Goal: Transaction & Acquisition: Purchase product/service

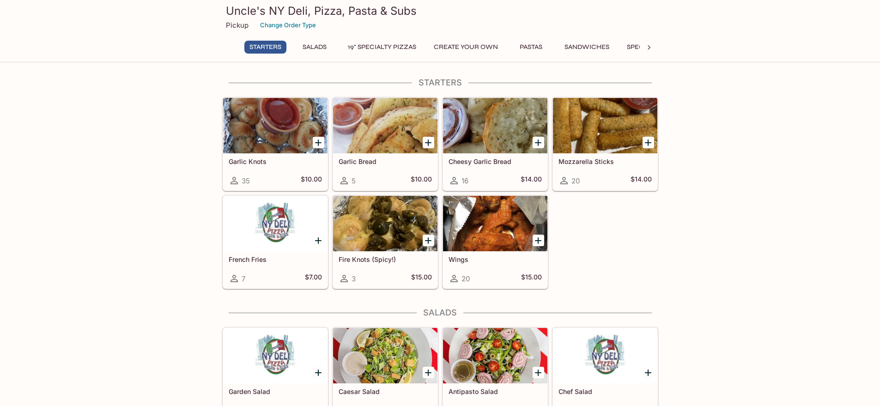
scroll to position [46, 0]
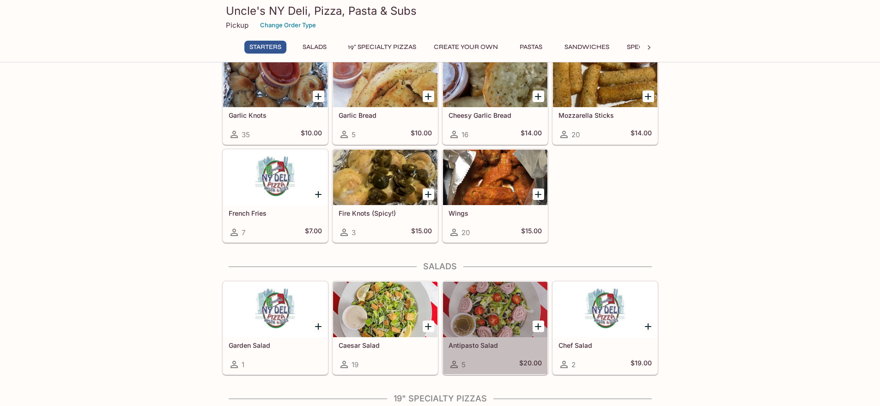
click at [479, 333] on div at bounding box center [495, 309] width 104 height 55
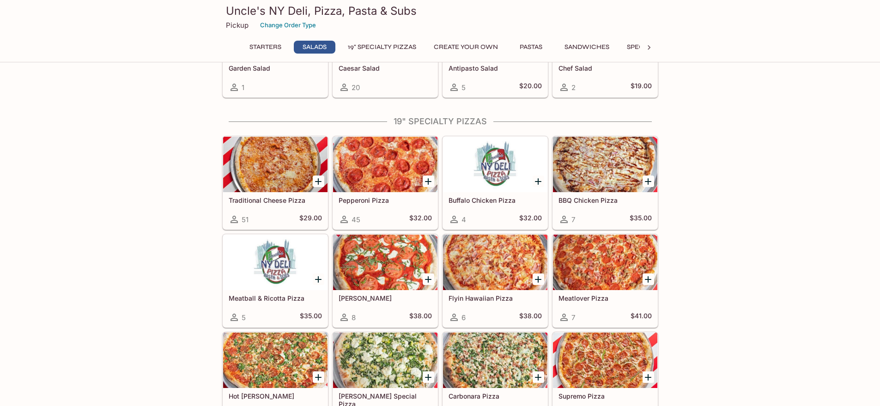
scroll to position [369, 0]
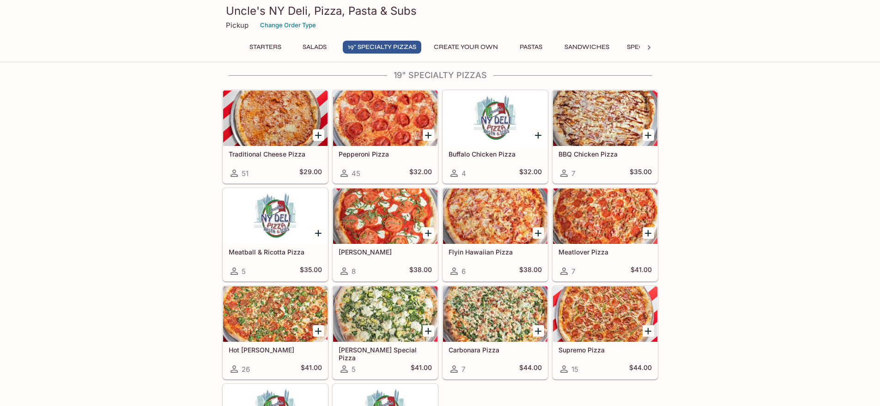
click at [380, 312] on div at bounding box center [385, 313] width 104 height 55
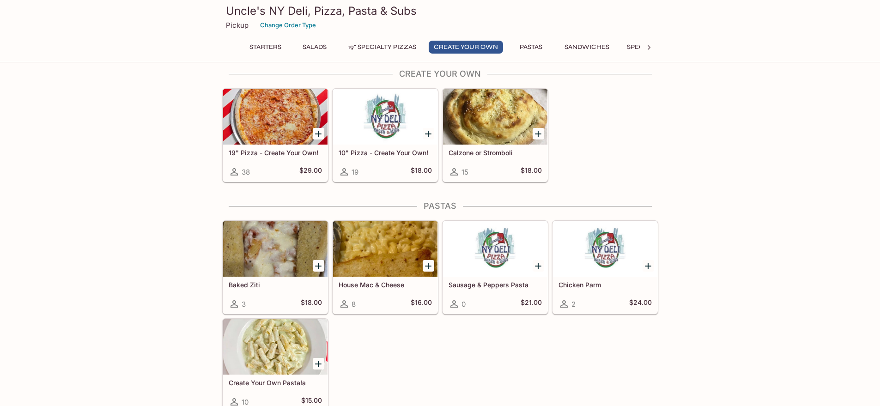
scroll to position [336, 0]
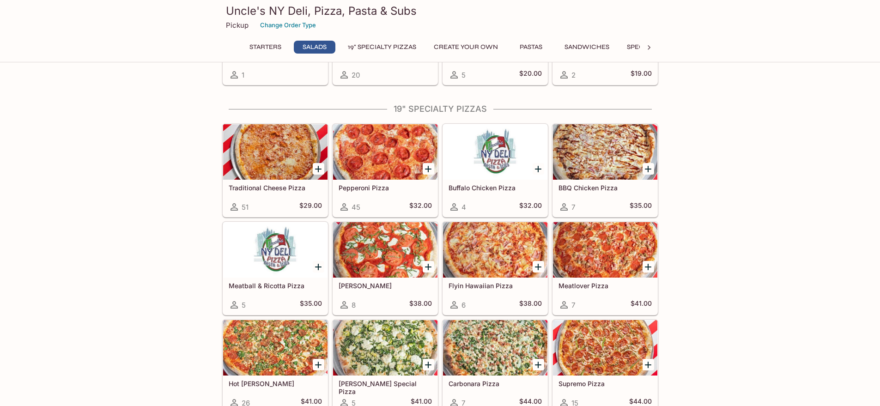
click at [495, 349] on div at bounding box center [495, 347] width 104 height 55
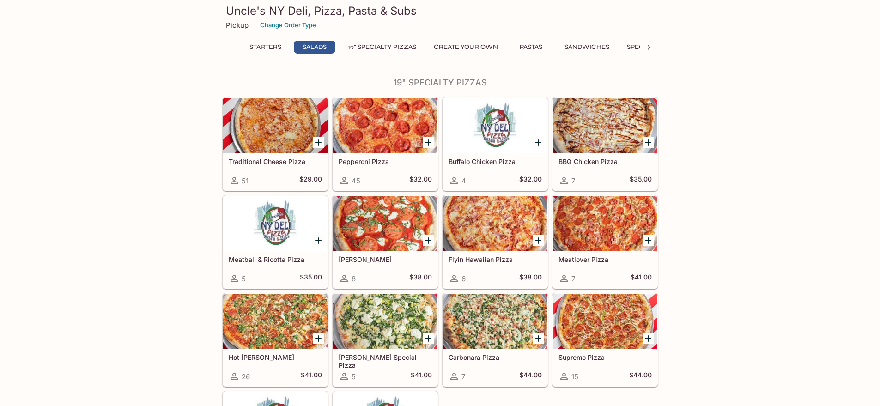
scroll to position [348, 0]
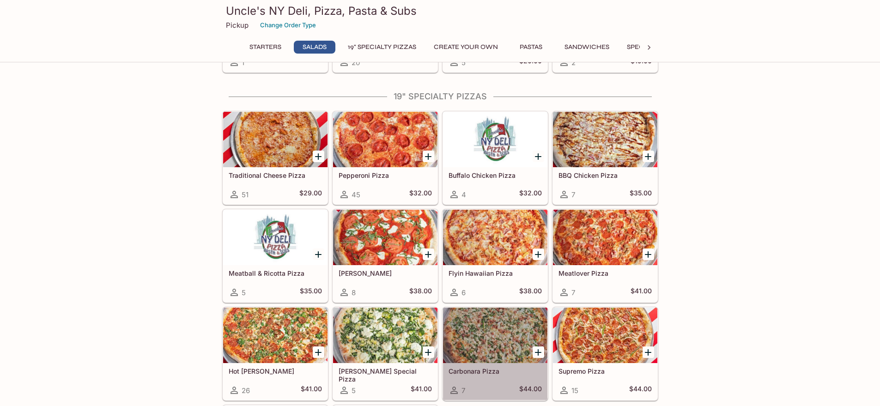
click at [480, 330] on div at bounding box center [495, 335] width 104 height 55
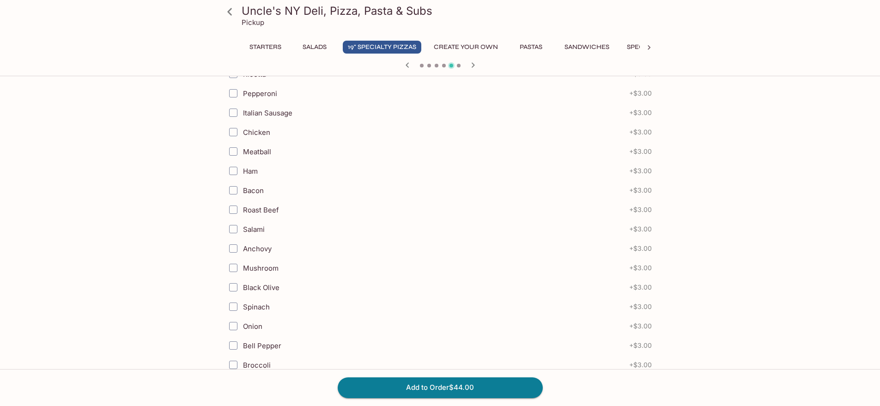
scroll to position [80, 0]
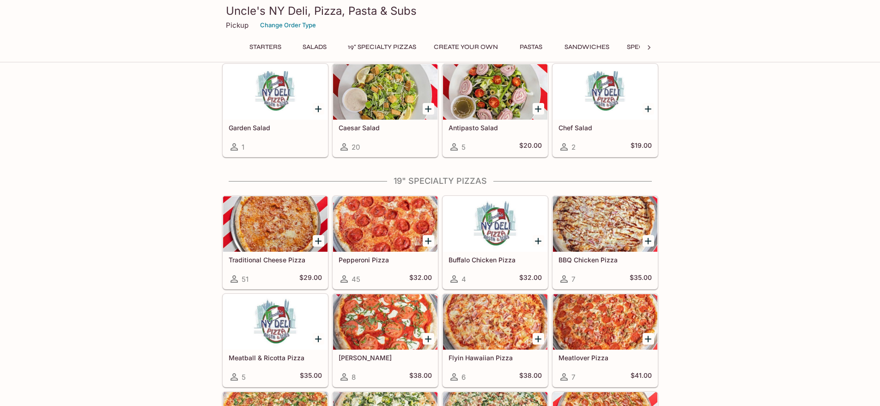
scroll to position [977, 0]
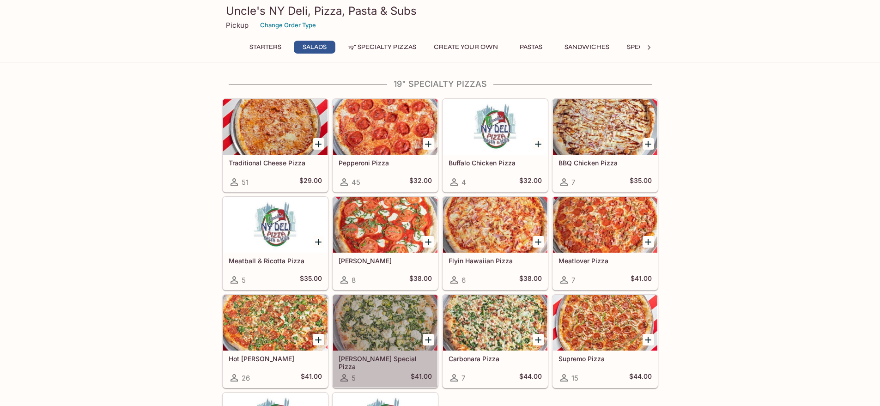
click at [367, 324] on div at bounding box center [385, 322] width 104 height 55
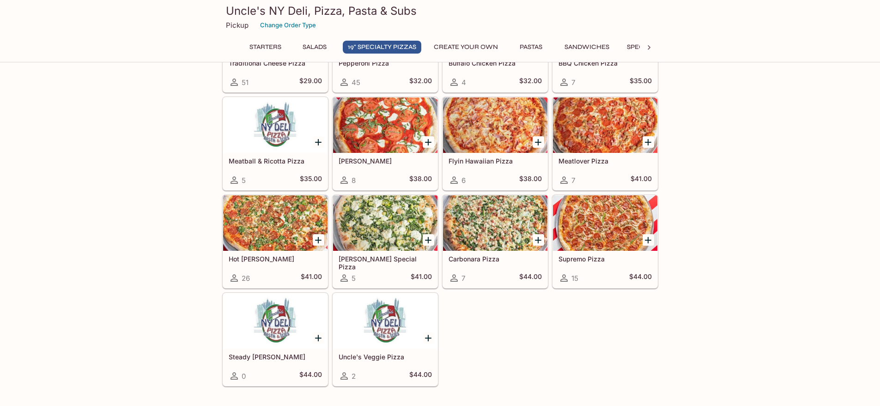
scroll to position [419, 0]
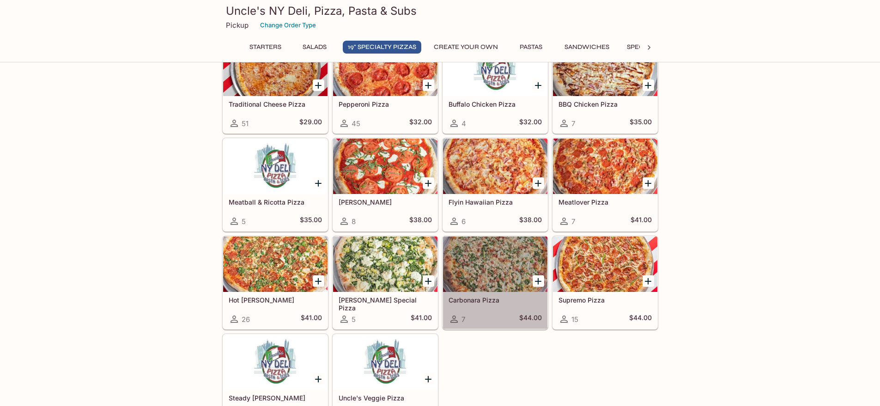
click at [482, 256] on div at bounding box center [495, 263] width 104 height 55
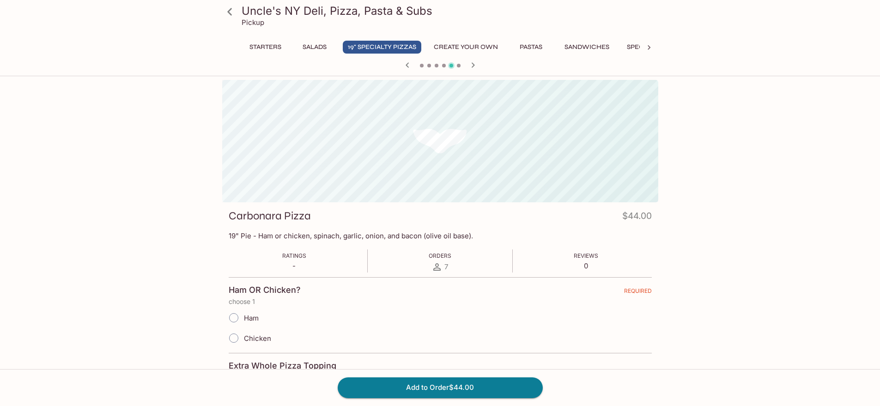
scroll to position [80, 0]
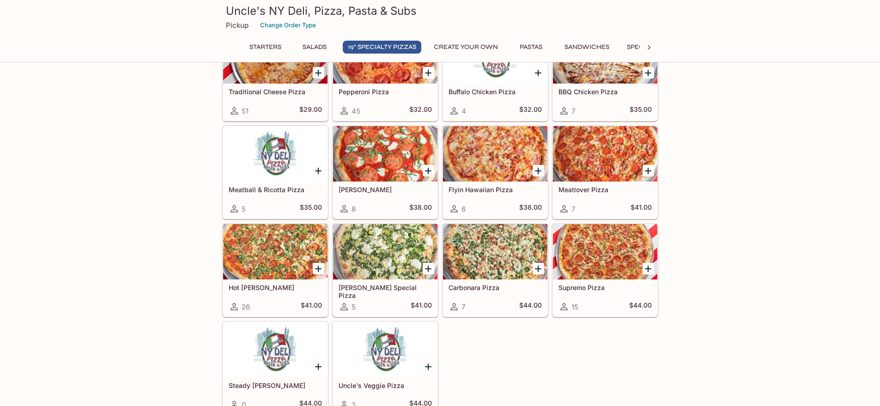
scroll to position [478, 0]
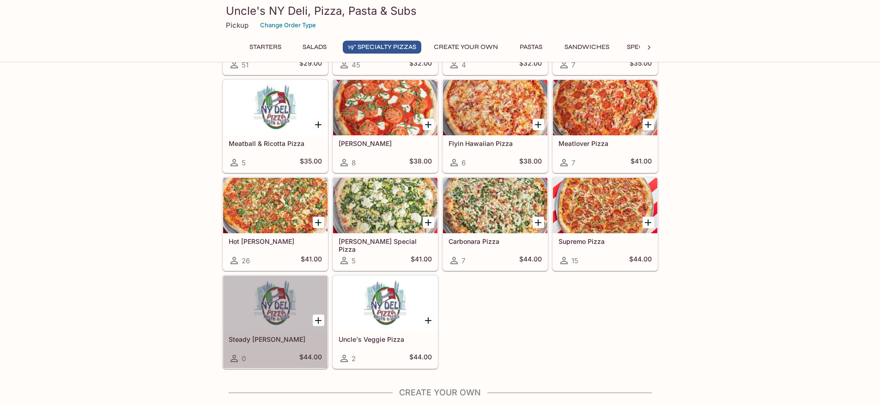
click at [267, 338] on h5 "Steady [PERSON_NAME]" at bounding box center [275, 339] width 93 height 8
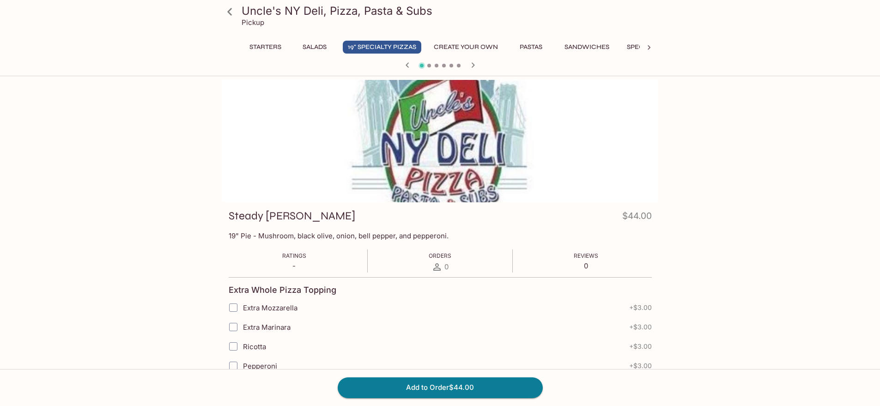
scroll to position [80, 0]
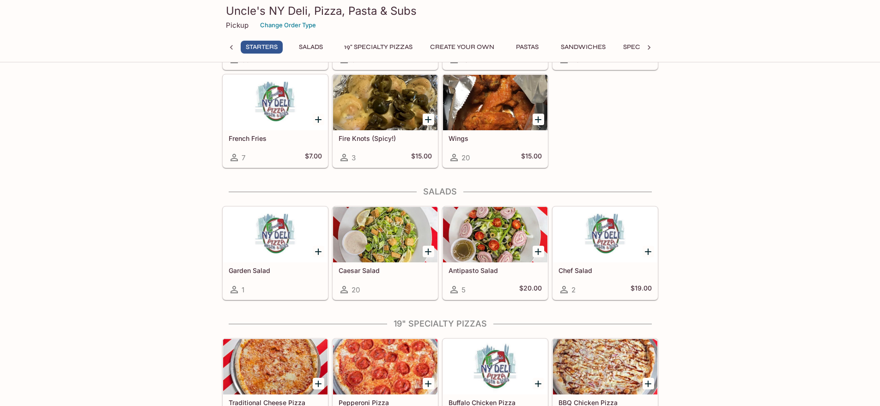
scroll to position [0, 4]
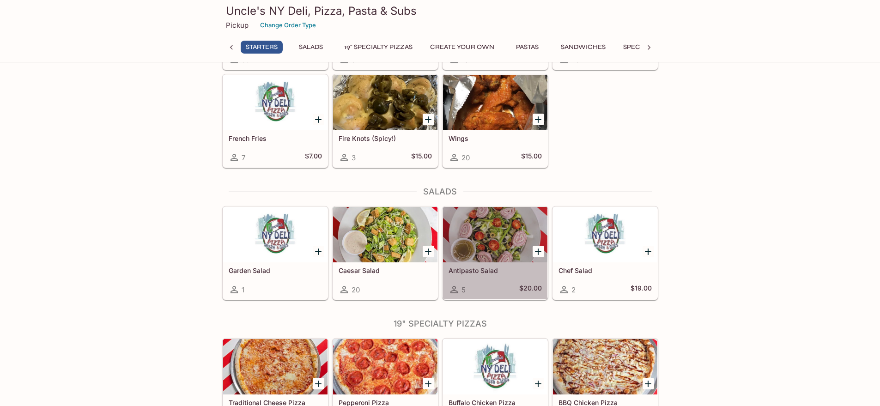
click at [481, 236] on div at bounding box center [495, 234] width 104 height 55
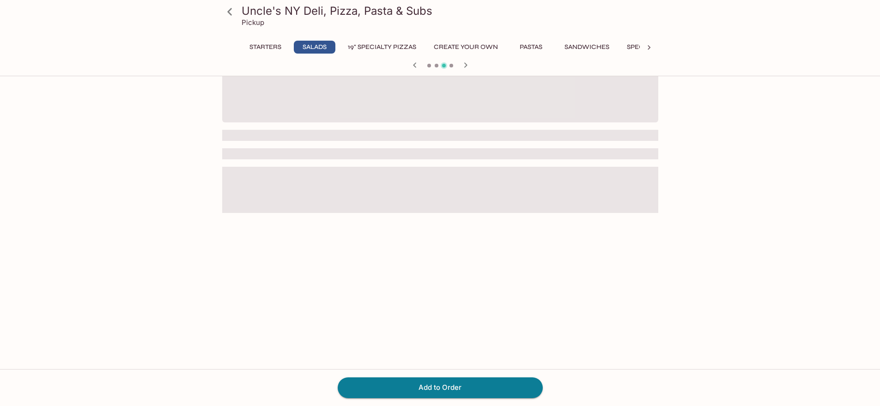
scroll to position [80, 0]
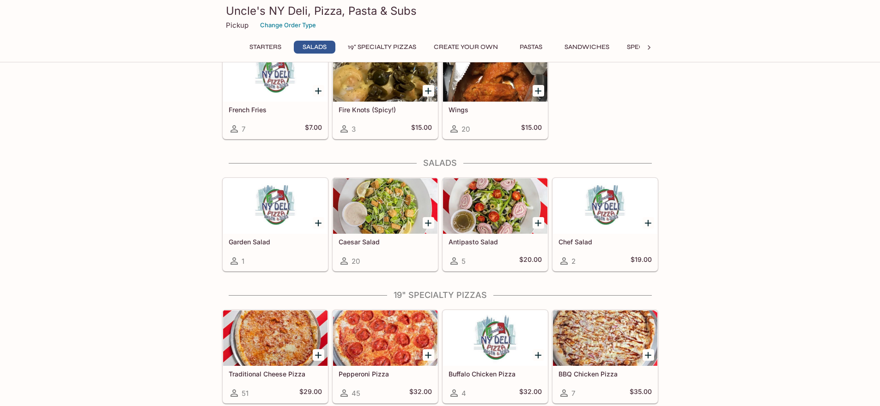
scroll to position [277, 0]
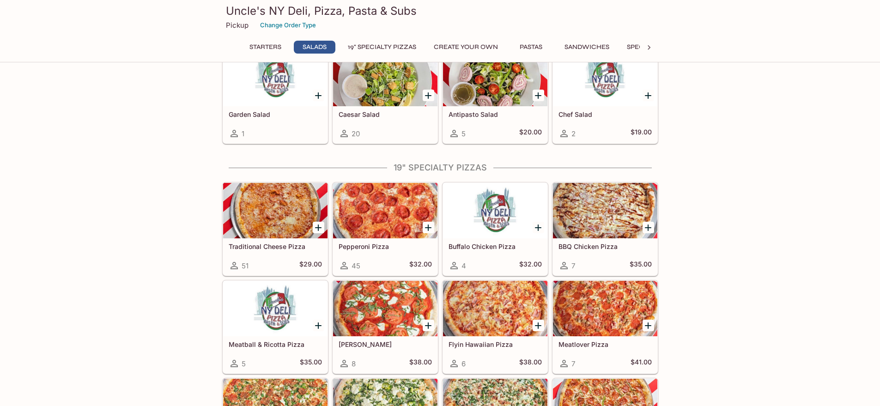
click at [607, 214] on div at bounding box center [605, 210] width 104 height 55
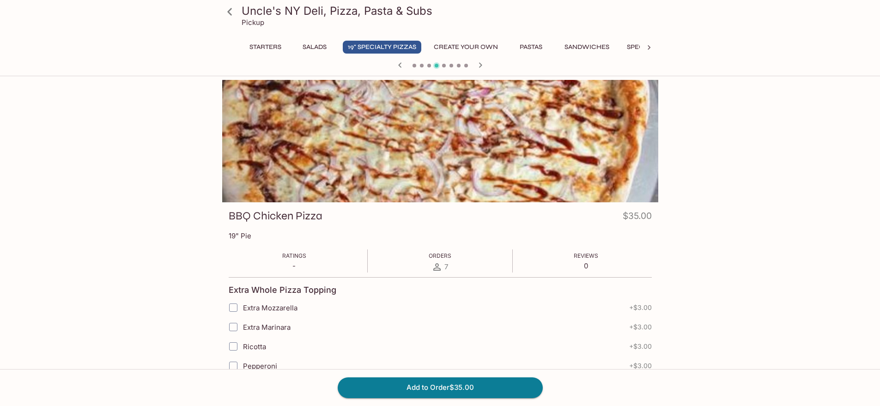
scroll to position [80, 0]
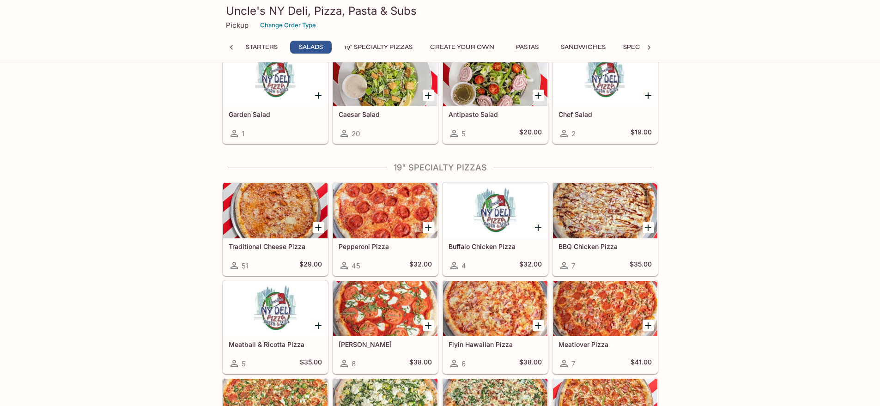
scroll to position [323, 0]
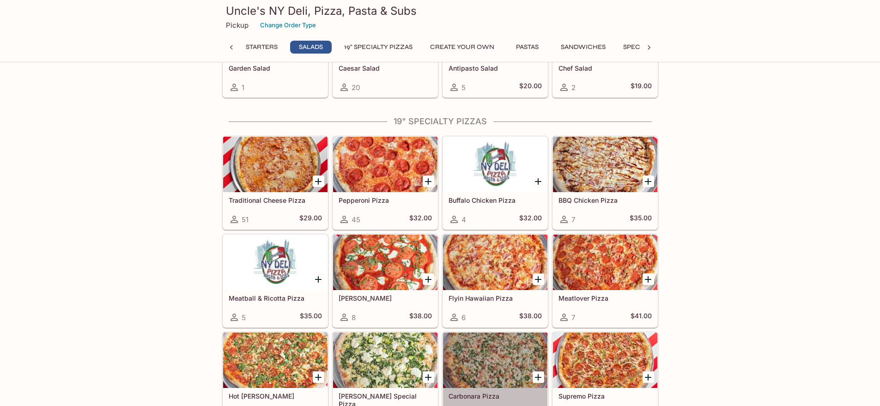
drag, startPoint x: 509, startPoint y: 366, endPoint x: 506, endPoint y: 362, distance: 5.2
click at [506, 362] on div at bounding box center [495, 359] width 104 height 55
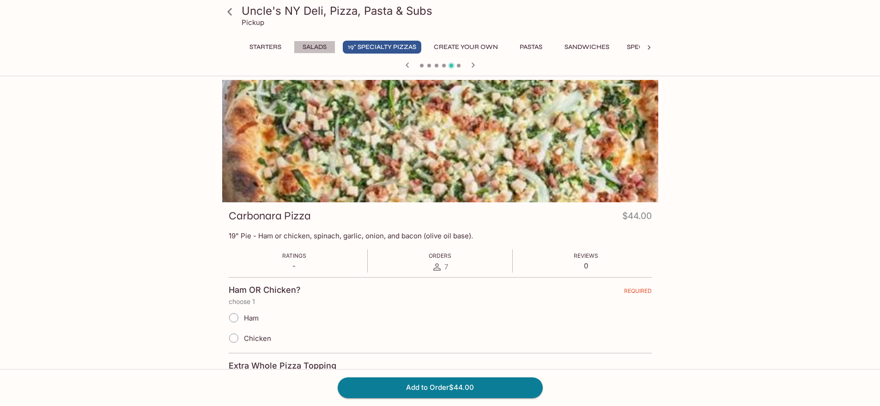
click at [309, 49] on button "Salads" at bounding box center [315, 47] width 42 height 13
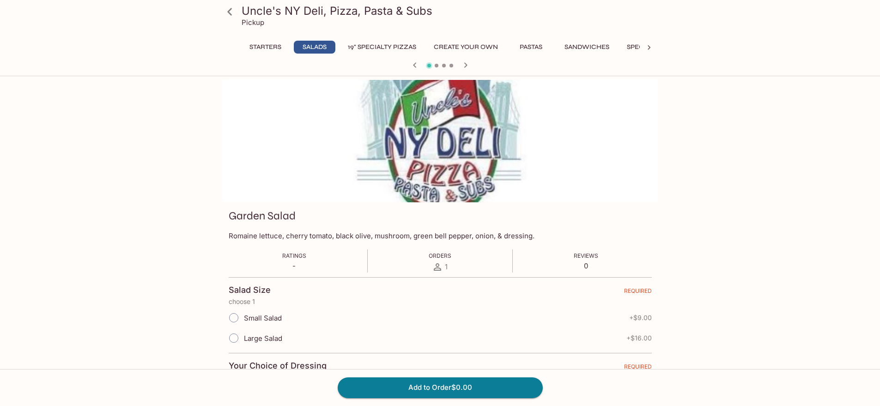
scroll to position [46, 0]
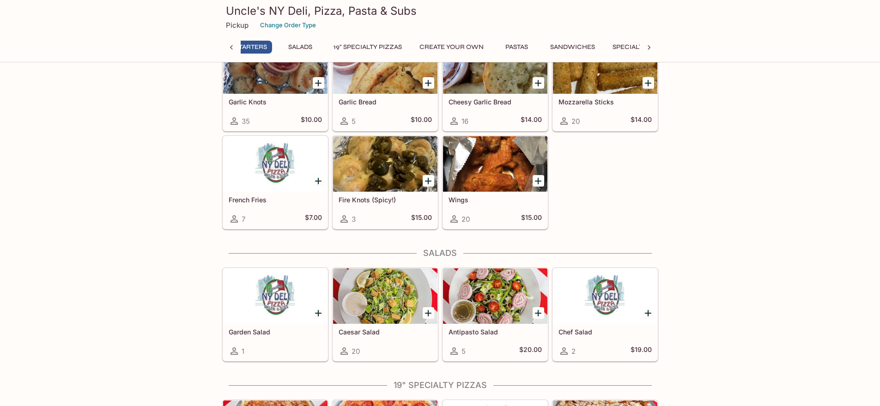
scroll to position [0, 4]
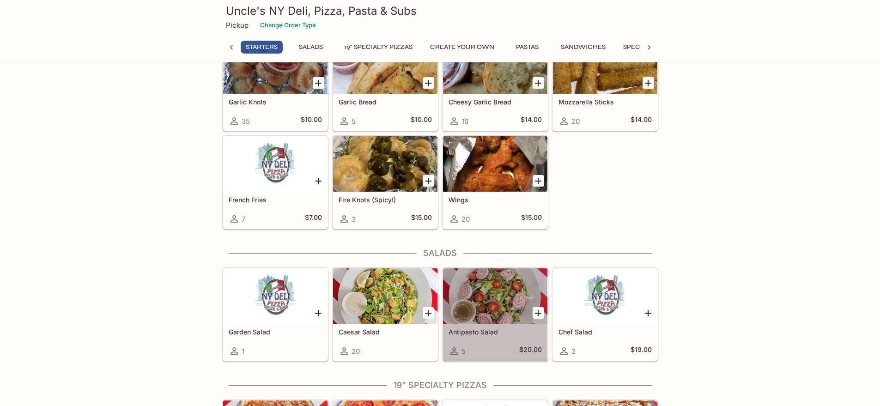
click at [491, 308] on div at bounding box center [495, 295] width 104 height 55
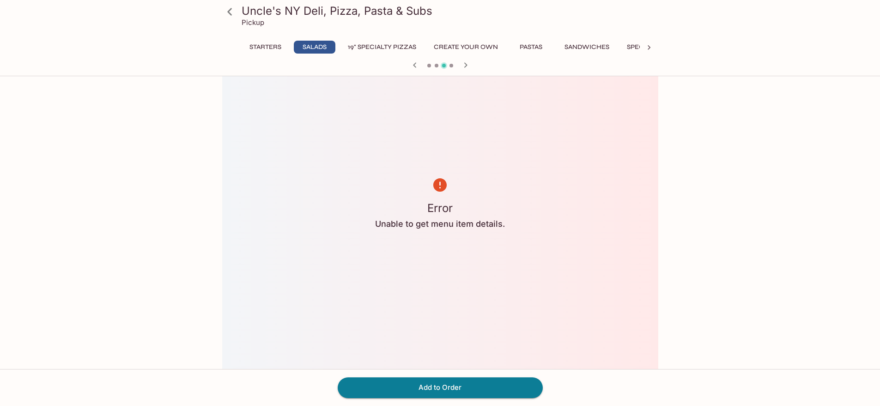
scroll to position [117, 0]
